Goal: Transaction & Acquisition: Purchase product/service

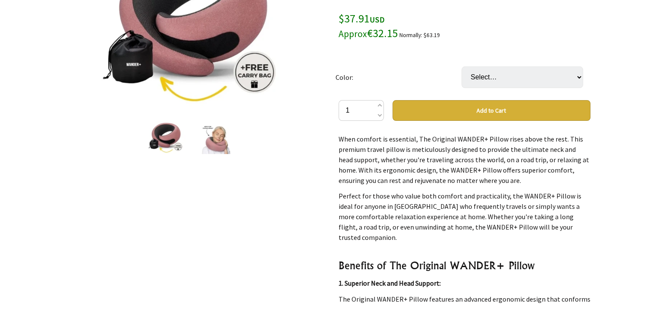
scroll to position [173, 0]
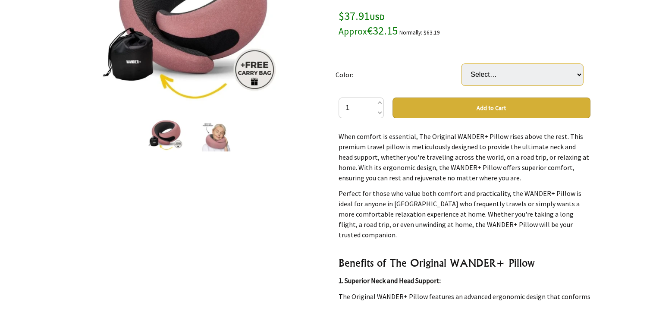
click at [535, 70] on select "Select… Pink Black Red Orange Green Blue Gray" at bounding box center [523, 75] width 122 height 22
click at [653, 63] on div at bounding box center [328, 202] width 656 height 580
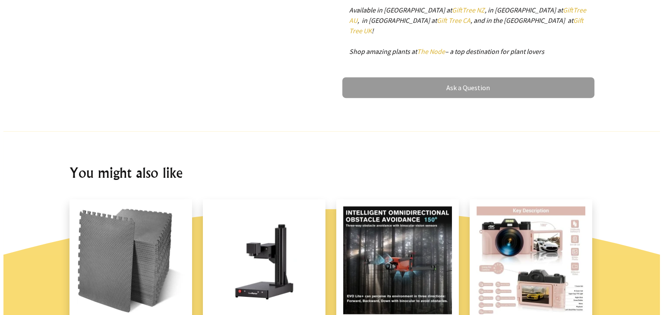
scroll to position [0, 0]
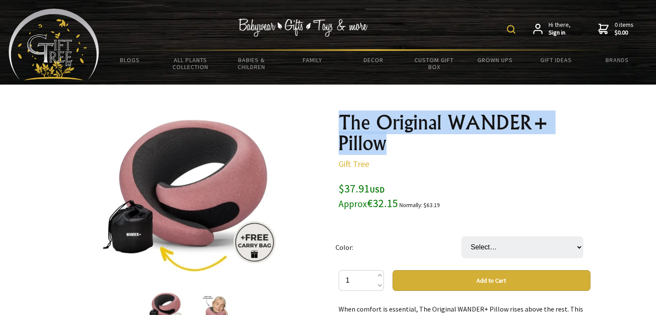
drag, startPoint x: 390, startPoint y: 147, endPoint x: 337, endPoint y: 119, distance: 59.6
copy h1 "The Original WANDER+ Pillow"
click at [214, 300] on img at bounding box center [218, 307] width 40 height 33
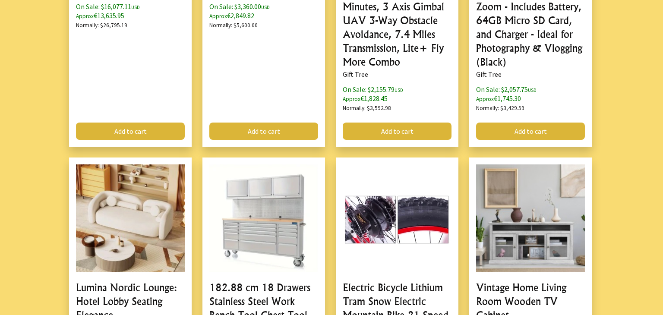
scroll to position [1139, 0]
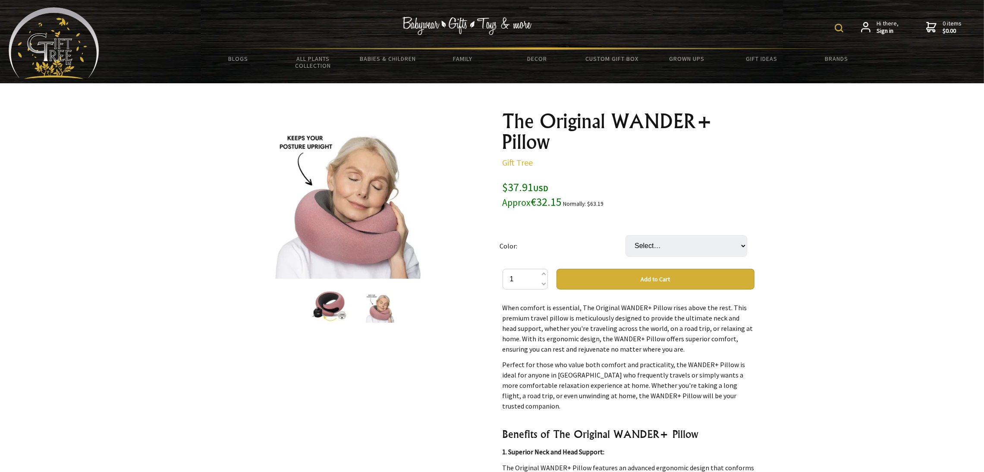
scroll to position [0, 0]
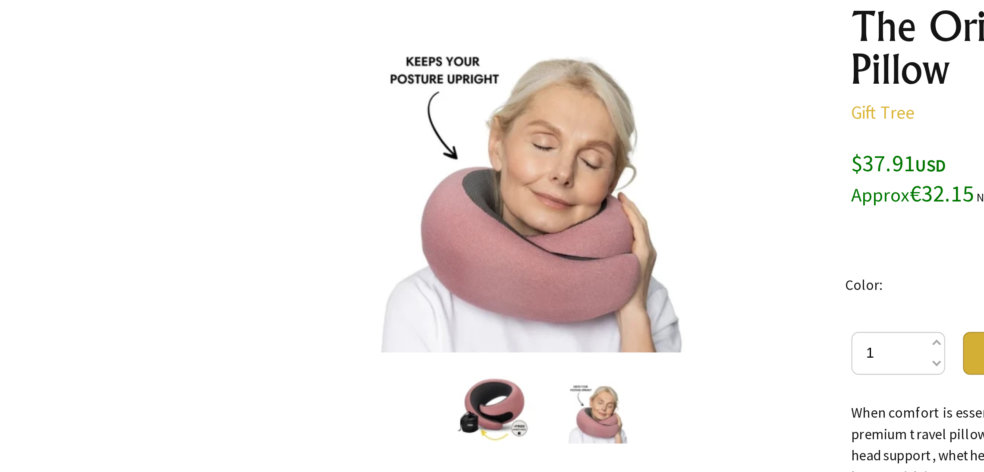
click at [326, 307] on img at bounding box center [330, 307] width 40 height 33
